Goal: Find specific page/section: Find specific page/section

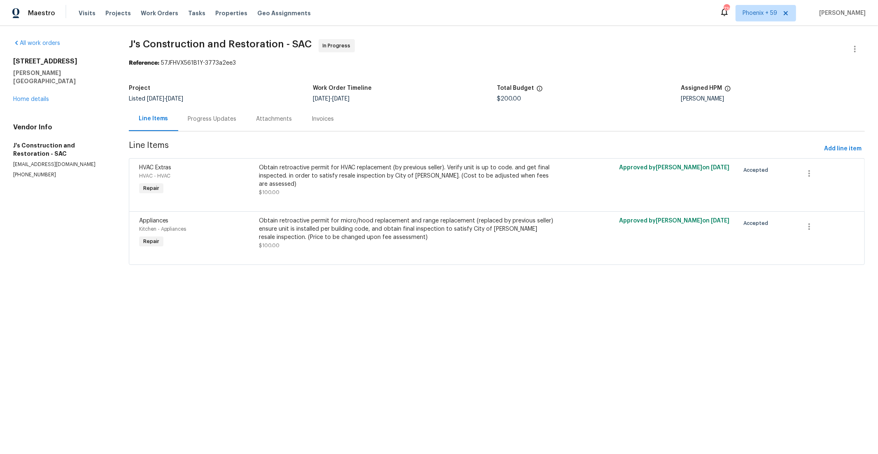
click at [44, 94] on div "[STREET_ADDRESS] Home details" at bounding box center [61, 80] width 96 height 46
click at [31, 96] on link "Home details" at bounding box center [31, 99] width 36 height 6
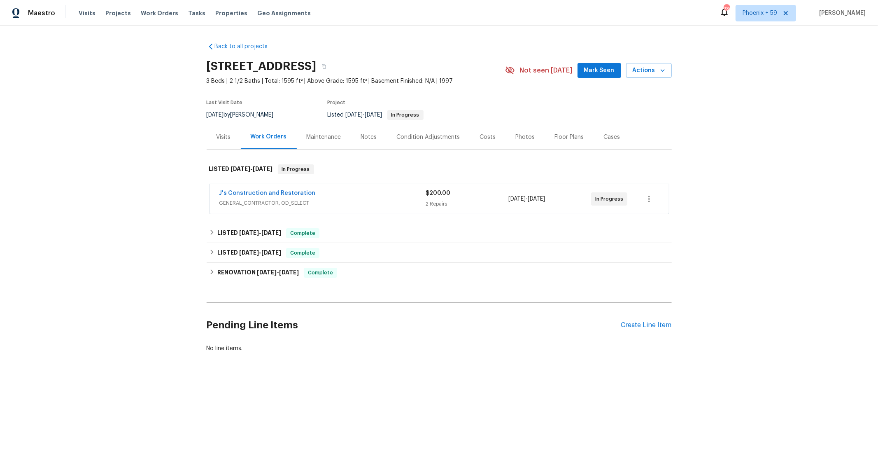
click at [379, 205] on span "GENERAL_CONTRACTOR, OD_SELECT" at bounding box center [322, 203] width 207 height 8
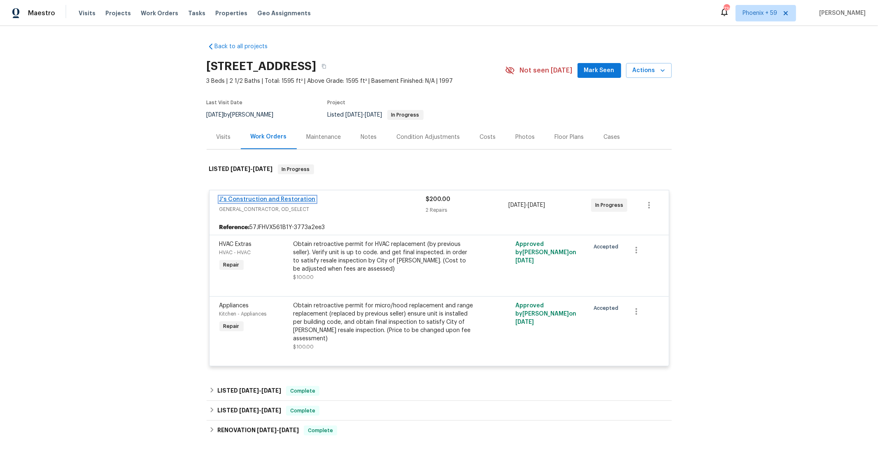
click at [284, 197] on link "J's Construction and Restoration" at bounding box center [267, 199] width 96 height 6
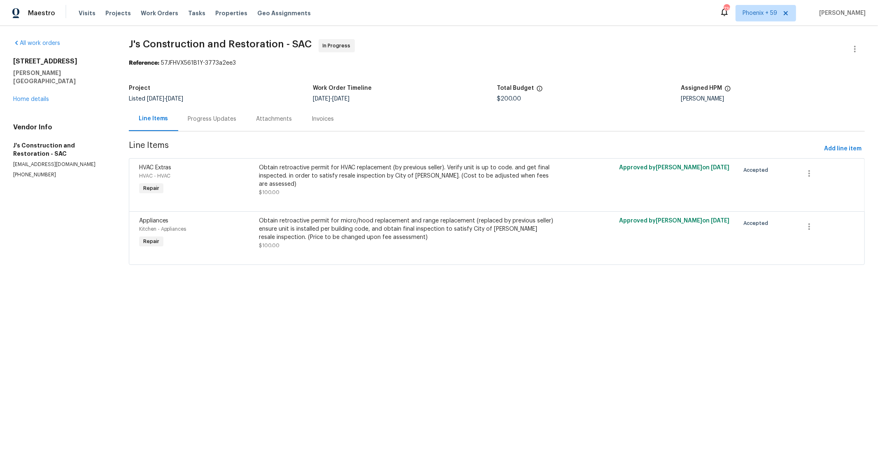
click at [221, 123] on div "Progress Updates" at bounding box center [212, 119] width 68 height 24
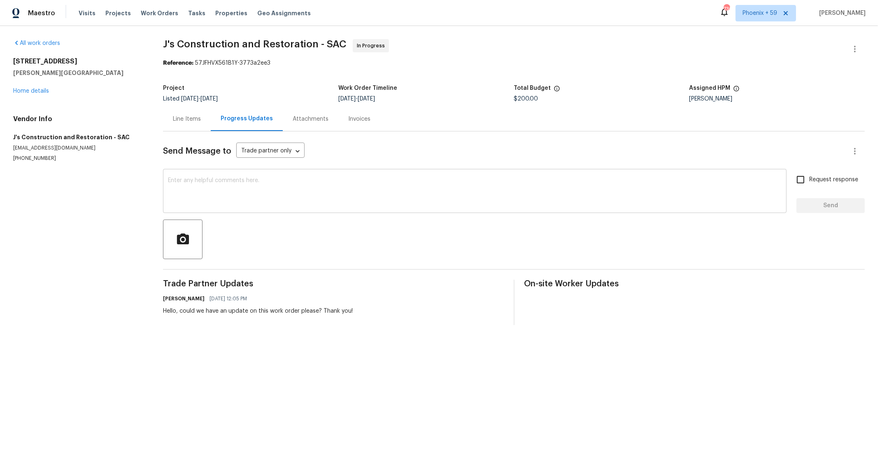
click at [241, 191] on textarea at bounding box center [475, 191] width 614 height 29
click at [40, 95] on div "All work orders 1540 Pastal Way Davis, CA 95618 Home details Vendor Info J's Co…" at bounding box center [78, 100] width 130 height 123
click at [37, 91] on link "Home details" at bounding box center [31, 91] width 36 height 6
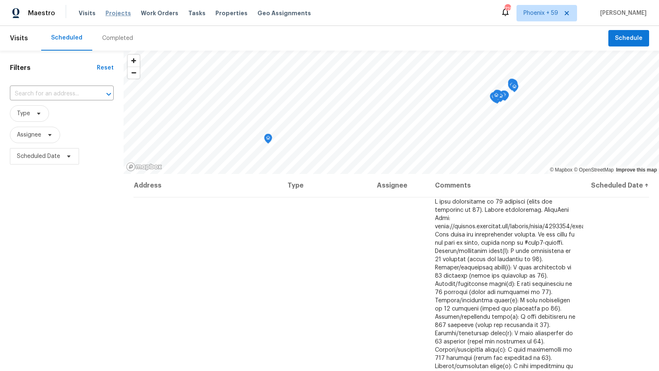
click at [120, 17] on span "Projects" at bounding box center [118, 13] width 26 height 8
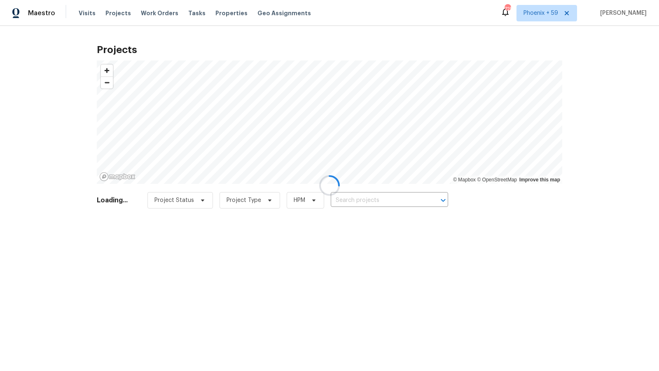
click at [345, 201] on div at bounding box center [329, 185] width 659 height 371
click at [348, 200] on div at bounding box center [329, 185] width 659 height 371
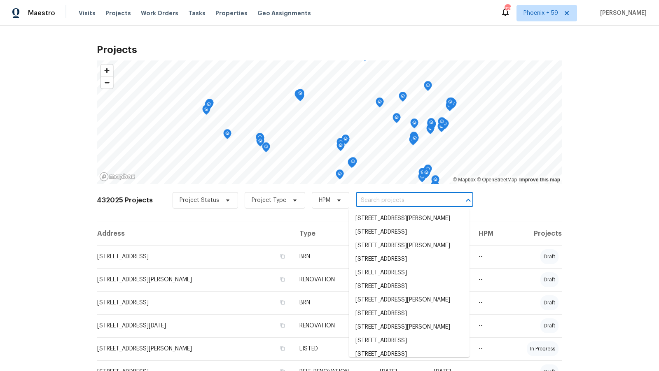
click at [371, 200] on input "text" at bounding box center [403, 200] width 94 height 13
paste input "[STREET_ADDRESS]"
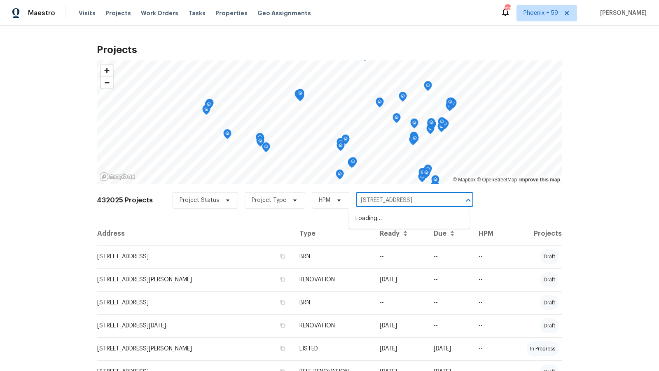
type input "[STREET_ADDRESS]"
click at [400, 226] on li "[STREET_ADDRESS]" at bounding box center [409, 219] width 121 height 14
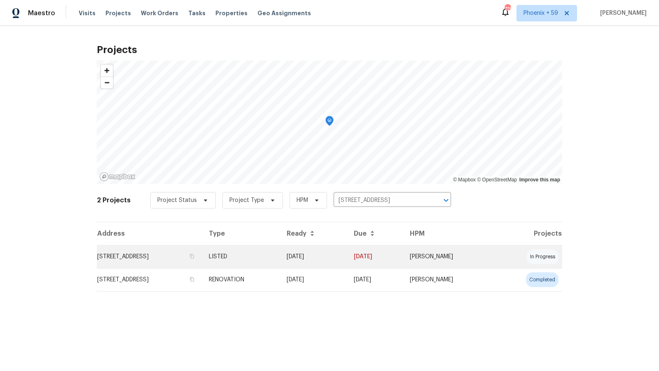
click at [184, 253] on td "[STREET_ADDRESS]" at bounding box center [149, 256] width 105 height 23
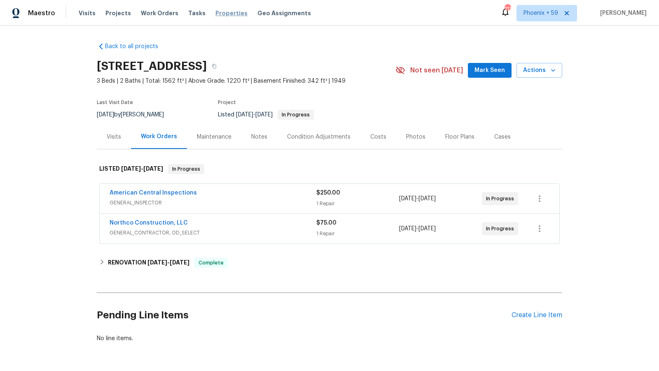
click at [222, 15] on span "Properties" at bounding box center [231, 13] width 32 height 8
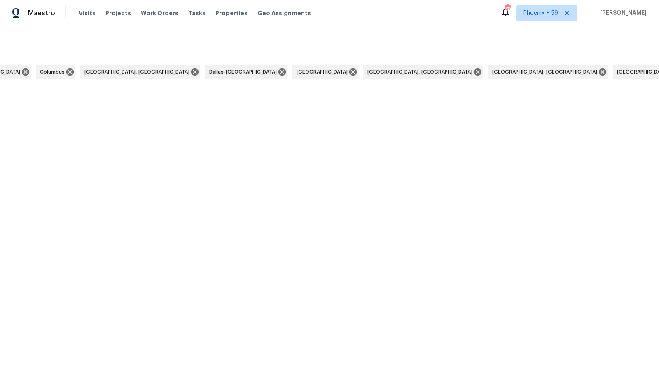
scroll to position [0, 2522]
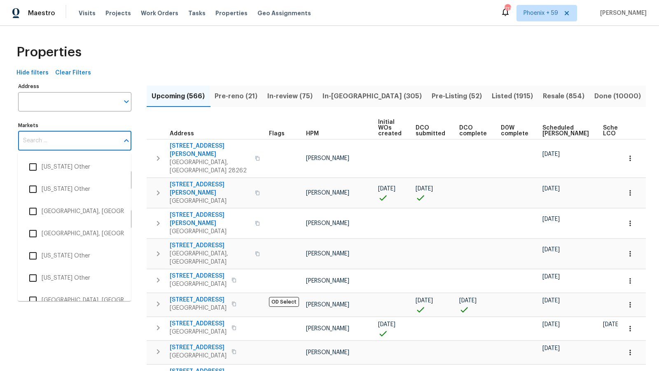
click at [43, 144] on input "Markets" at bounding box center [68, 140] width 101 height 19
type input "sac"
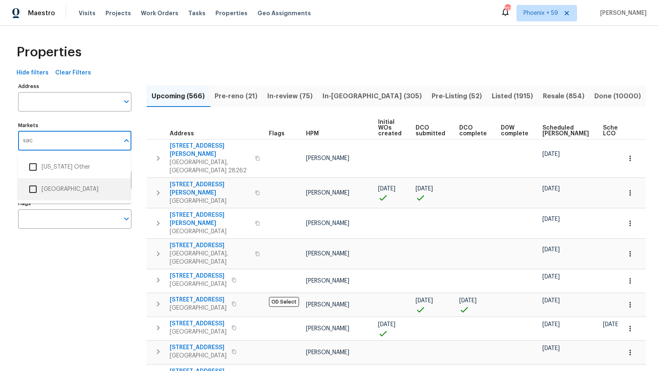
click at [36, 194] on input "checkbox" at bounding box center [32, 189] width 17 height 17
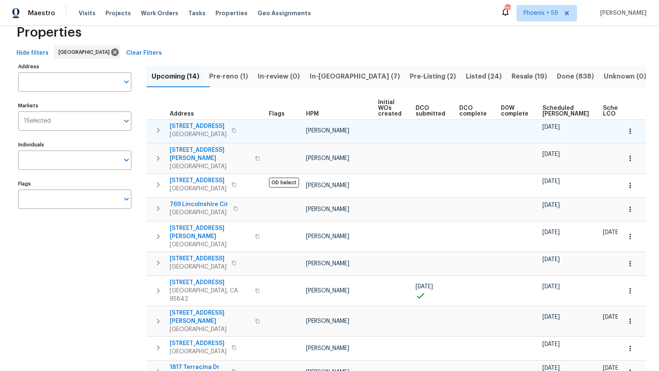
scroll to position [17, 0]
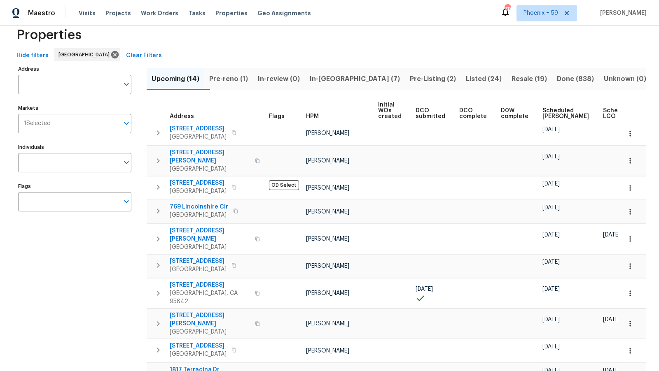
click at [350, 36] on div "Properties" at bounding box center [329, 35] width 632 height 26
